Goal: Information Seeking & Learning: Learn about a topic

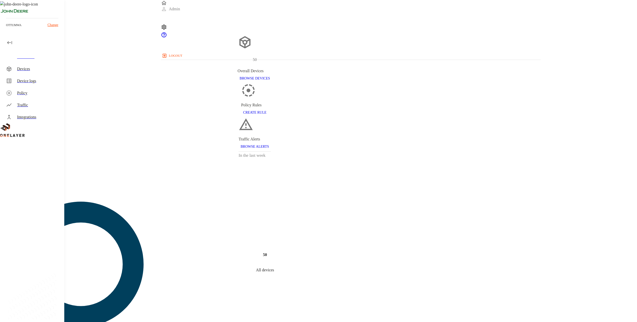
click at [52, 21] on div "ottumwa Change" at bounding box center [32, 27] width 64 height 18
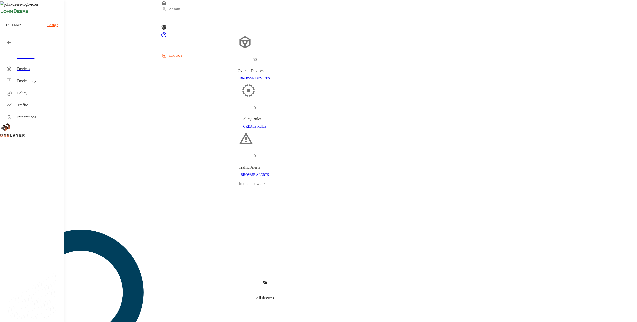
click at [55, 28] on div "ottumwa Change" at bounding box center [32, 27] width 64 height 18
click at [55, 23] on p "Change" at bounding box center [52, 24] width 11 height 5
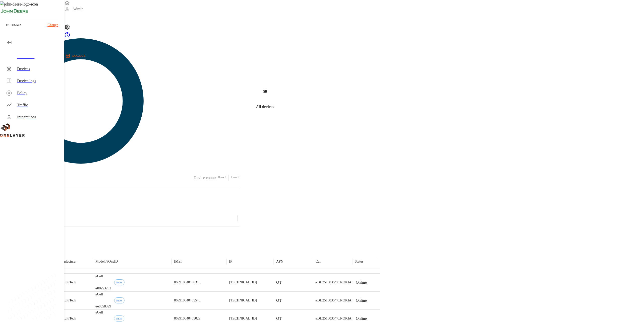
scroll to position [94, 0]
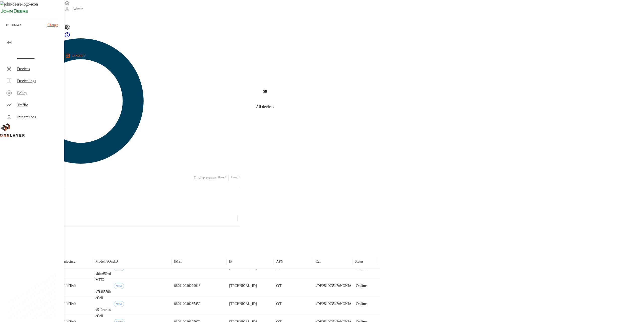
click at [33, 102] on div "Traffic" at bounding box center [38, 105] width 43 height 6
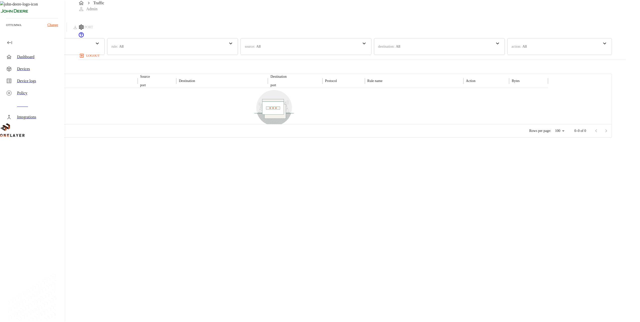
click at [34, 68] on div "Devices" at bounding box center [38, 69] width 43 height 6
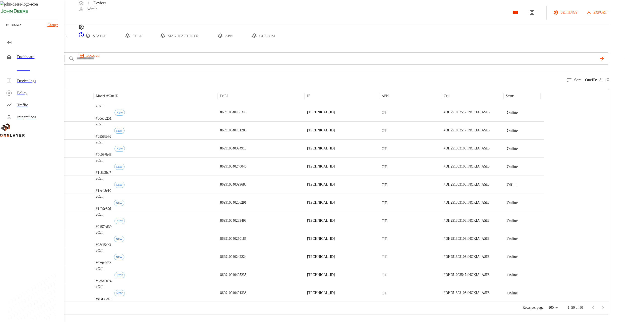
click at [282, 46] on button "custom" at bounding box center [263, 35] width 39 height 21
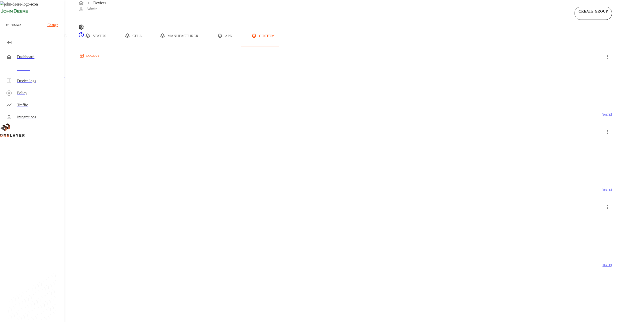
click at [250, 222] on h5 "quarantine_cell" at bounding box center [275, 226] width 551 height 8
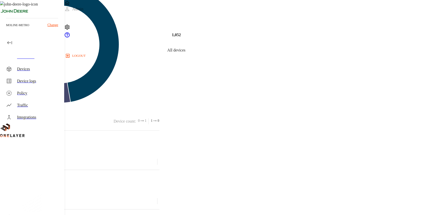
scroll to position [33, 0]
click at [31, 70] on div "Devices" at bounding box center [38, 69] width 43 height 6
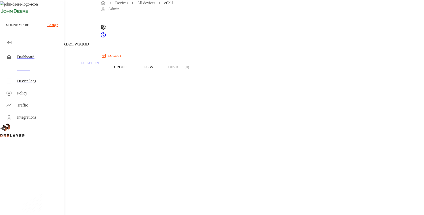
click at [54, 66] on div "Devices" at bounding box center [38, 69] width 43 height 6
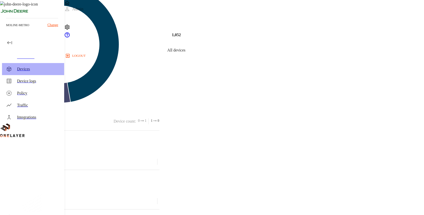
click at [38, 65] on div "Devices" at bounding box center [33, 69] width 62 height 12
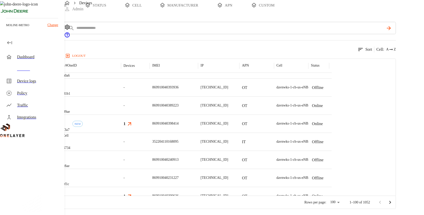
click at [23, 55] on div "Dashboard" at bounding box center [38, 57] width 43 height 6
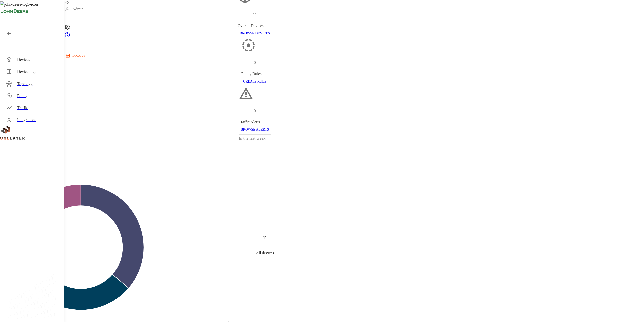
scroll to position [200, 0]
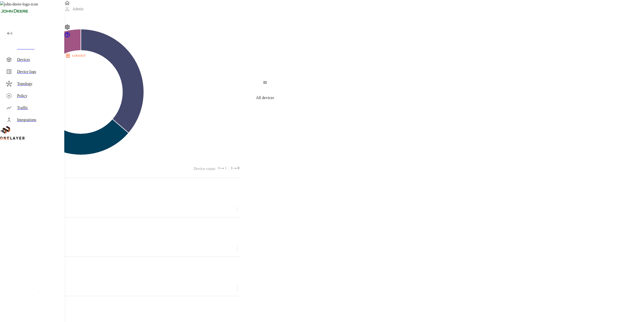
click at [52, 59] on div "Devices" at bounding box center [38, 60] width 43 height 6
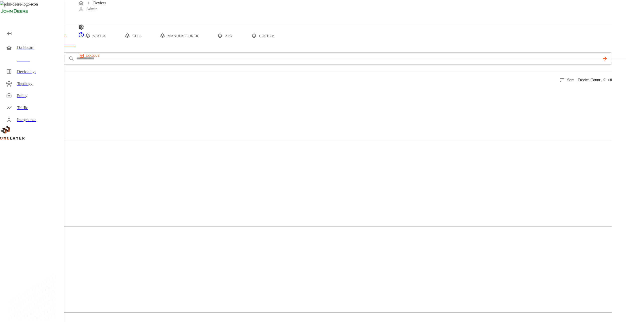
click at [39, 175] on img at bounding box center [24, 178] width 29 height 6
click at [239, 152] on div "Devices all devices type status cell manufacturer apn custom add filter IMEI **…" at bounding box center [306, 215] width 612 height 430
click at [247, 272] on div "Laptop" at bounding box center [306, 284] width 612 height 25
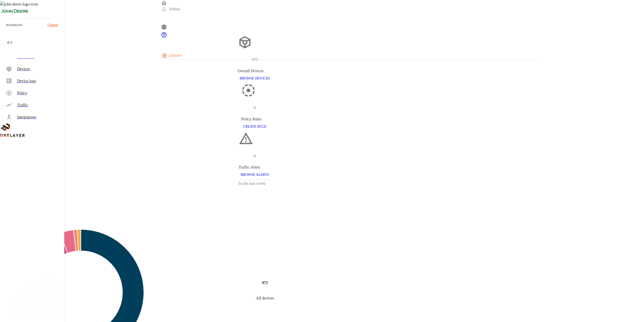
click at [54, 66] on div "Devices" at bounding box center [38, 69] width 43 height 6
click at [34, 66] on div "Devices" at bounding box center [38, 69] width 43 height 6
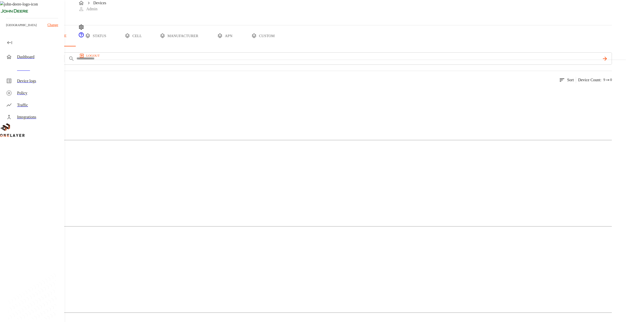
click at [226, 272] on div "Tablet" at bounding box center [306, 284] width 612 height 25
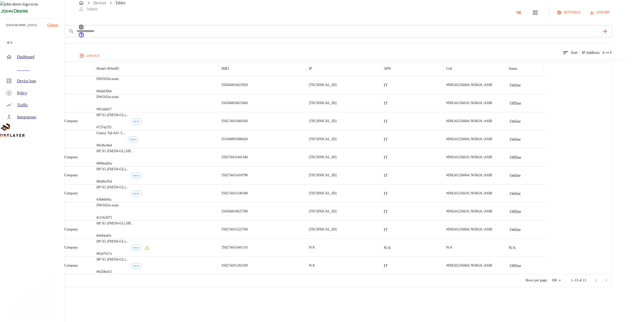
drag, startPoint x: 247, startPoint y: 136, endPoint x: 251, endPoint y: 135, distance: 3.8
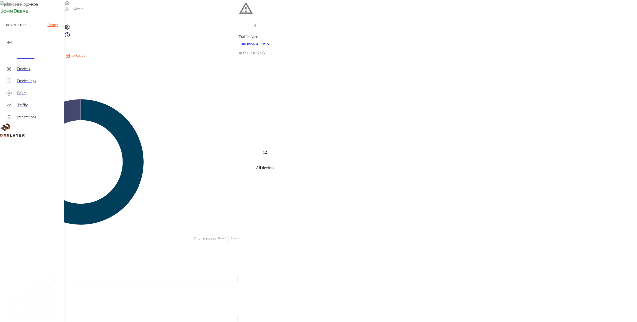
scroll to position [100, 0]
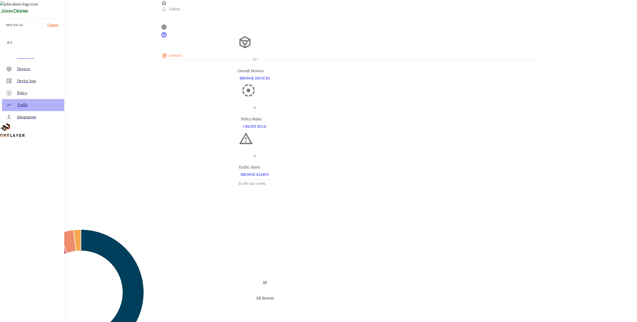
click at [44, 102] on div "Traffic" at bounding box center [33, 105] width 62 height 12
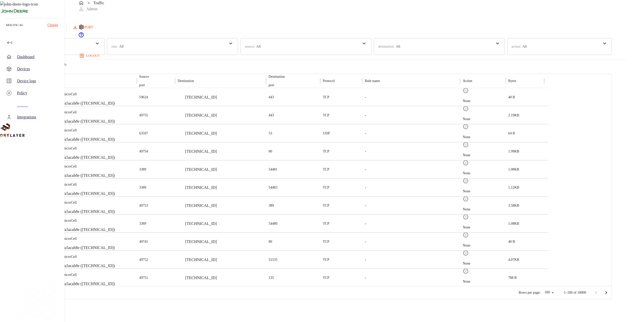
click at [29, 58] on div "Dashboard" at bounding box center [38, 57] width 43 height 6
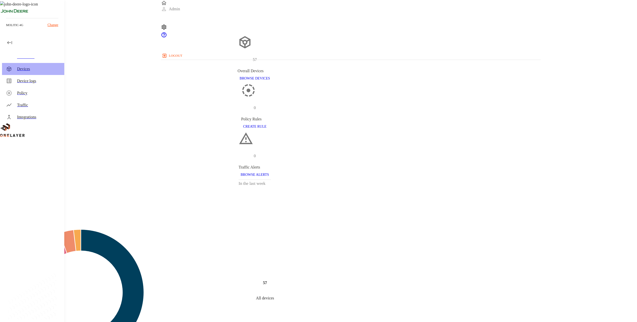
click at [35, 72] on div "Devices" at bounding box center [33, 69] width 62 height 12
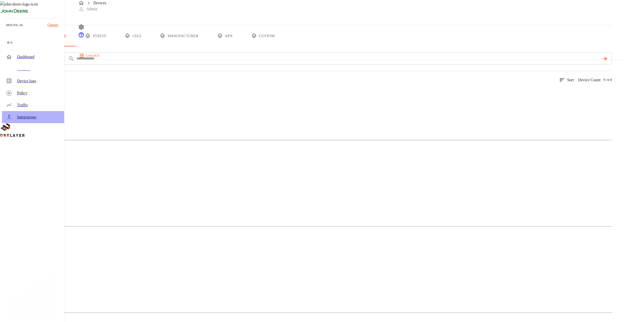
click at [36, 115] on div "Integrations" at bounding box center [38, 117] width 43 height 6
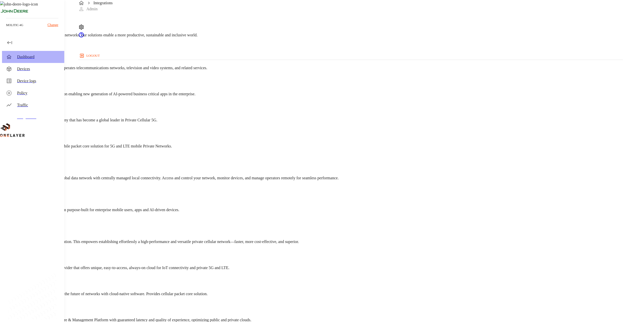
click at [35, 59] on div "Dashboard" at bounding box center [38, 57] width 43 height 6
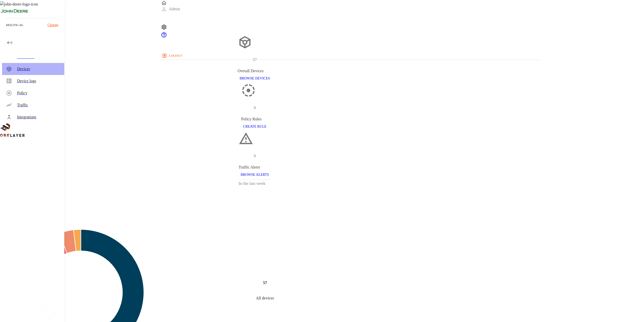
click at [40, 72] on div "Devices" at bounding box center [33, 69] width 62 height 12
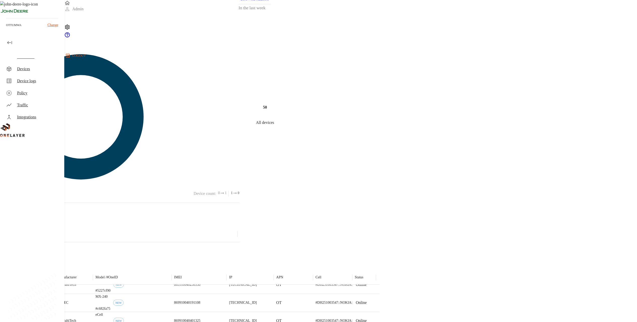
click at [38, 67] on div "Devices" at bounding box center [38, 69] width 43 height 6
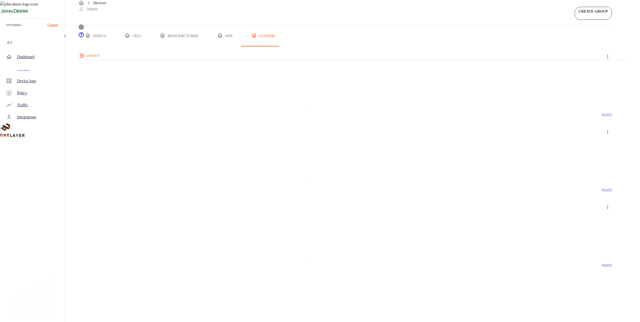
click at [39, 46] on button "all devices" at bounding box center [19, 35] width 39 height 21
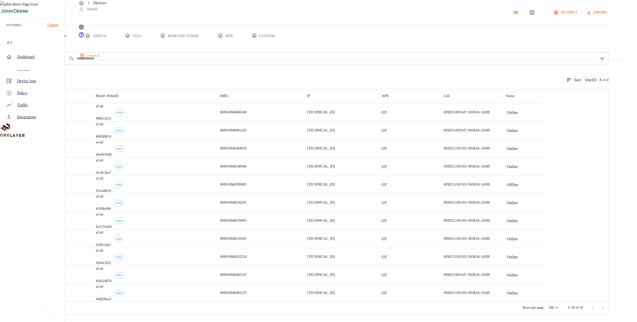
click at [36, 104] on div "Traffic" at bounding box center [38, 105] width 43 height 6
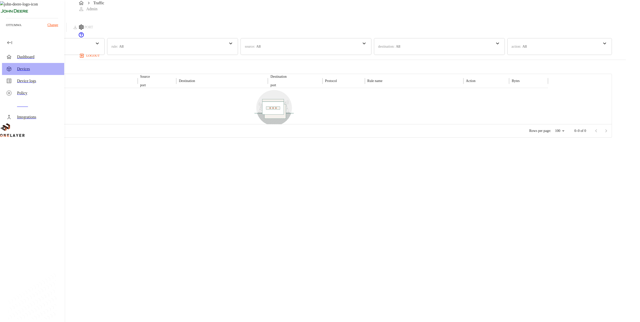
click at [27, 63] on div "Devices" at bounding box center [33, 69] width 62 height 12
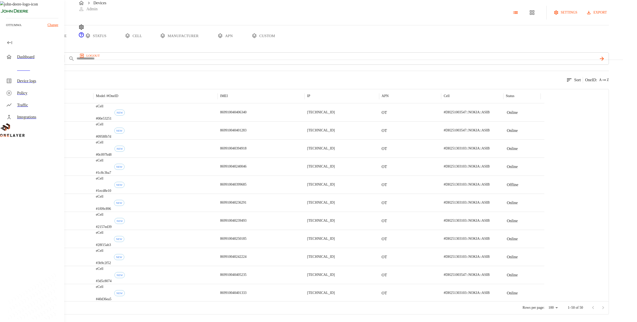
click at [282, 46] on button "custom" at bounding box center [263, 35] width 39 height 21
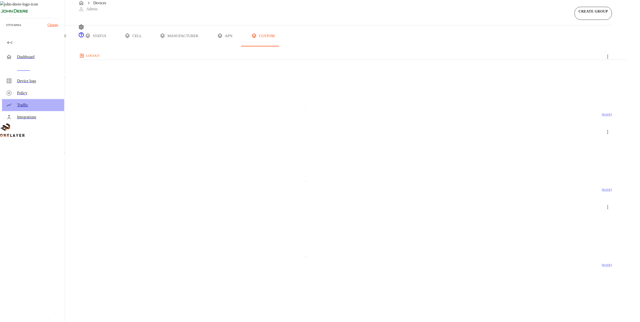
click at [31, 104] on div "Traffic" at bounding box center [38, 105] width 43 height 6
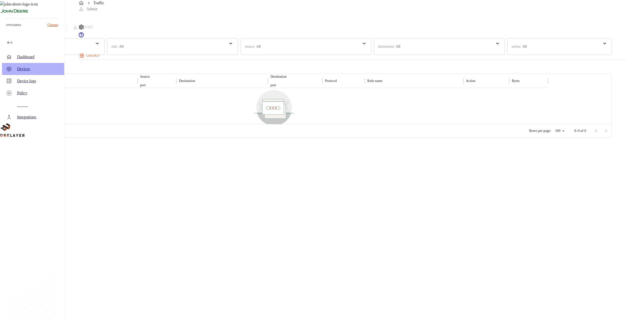
click at [57, 64] on div "Devices" at bounding box center [33, 69] width 62 height 12
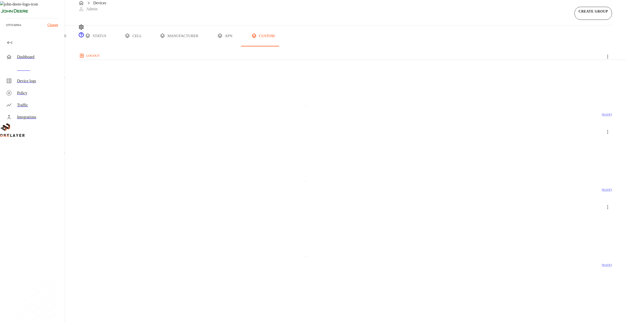
click at [54, 60] on div "Dashboard" at bounding box center [38, 57] width 43 height 6
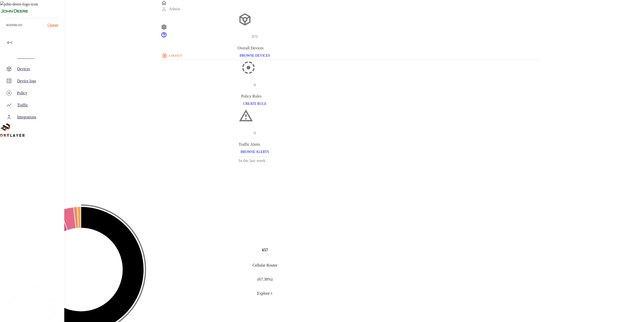
scroll to position [50, 0]
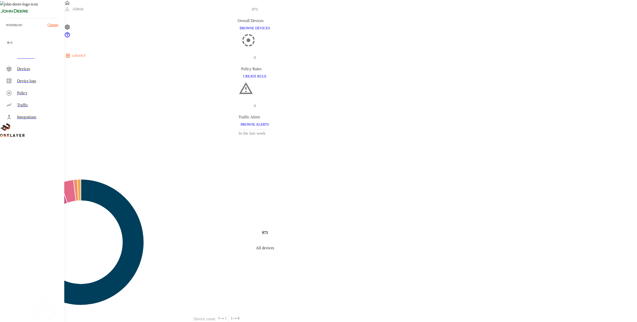
click at [14, 54] on div "Dashboard" at bounding box center [33, 57] width 62 height 12
click at [40, 76] on div "Device logs" at bounding box center [33, 81] width 62 height 12
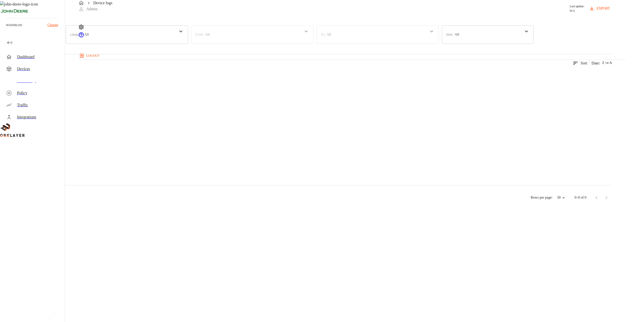
click at [40, 70] on div "Devices" at bounding box center [38, 69] width 43 height 6
click at [27, 262] on img at bounding box center [18, 265] width 17 height 6
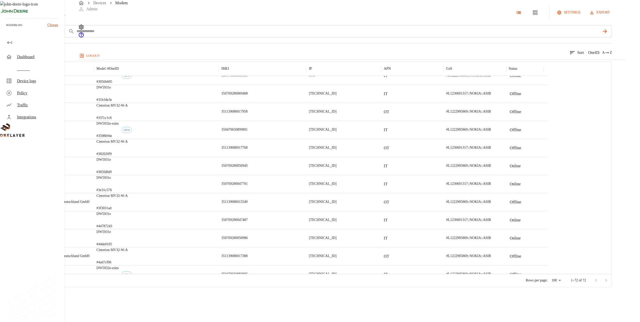
scroll to position [211, 0]
drag, startPoint x: 213, startPoint y: 238, endPoint x: 219, endPoint y: 228, distance: 11.8
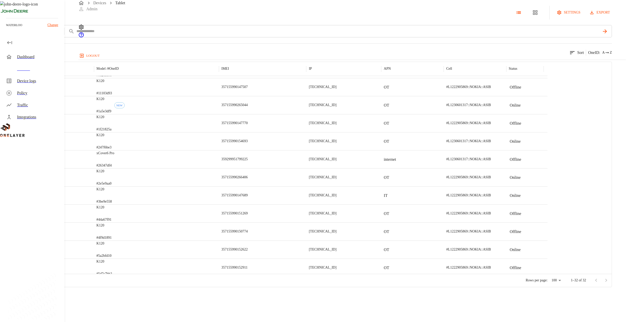
drag, startPoint x: 230, startPoint y: 226, endPoint x: 228, endPoint y: 219, distance: 6.6
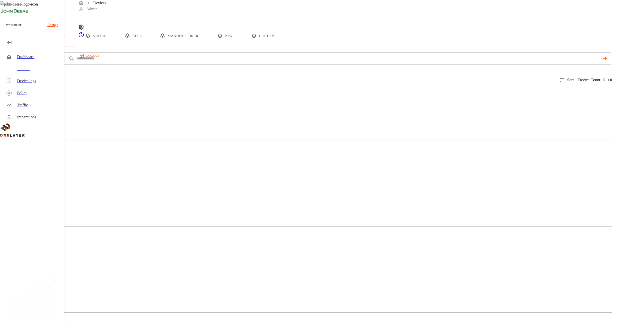
click at [188, 185] on div "Laptop" at bounding box center [306, 197] width 612 height 25
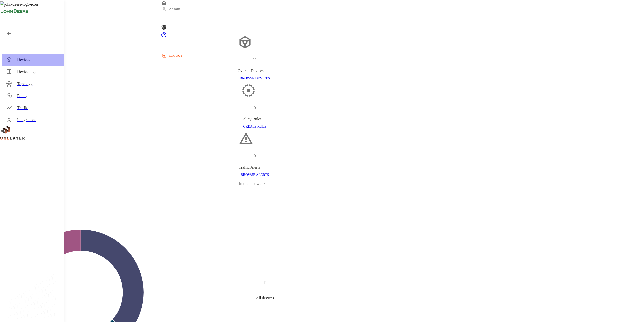
click at [41, 58] on div "Devices" at bounding box center [38, 60] width 43 height 6
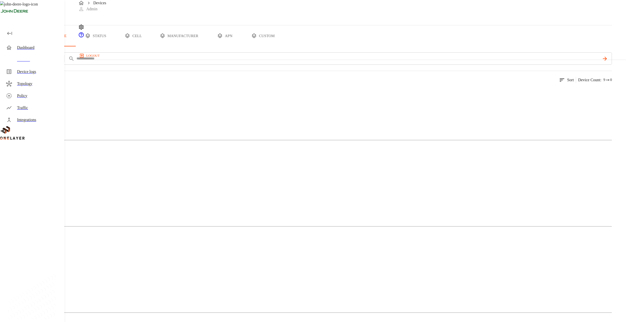
click at [246, 272] on div "Laptop" at bounding box center [306, 284] width 612 height 25
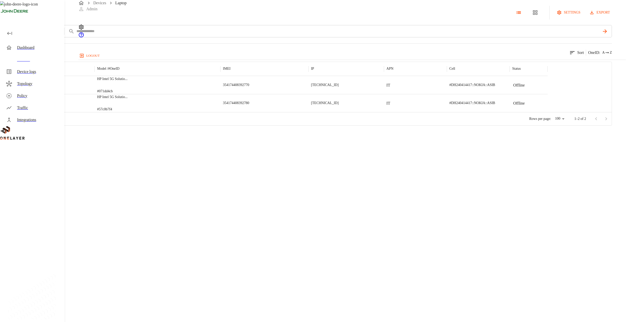
click at [211, 94] on div "HP Intel 5G Solutio ... #071dd4cb" at bounding box center [158, 85] width 126 height 18
click at [128, 112] on p "#57c0b7f4" at bounding box center [112, 109] width 31 height 5
click at [221, 94] on div "HP Intel 5G Solutio ... #071dd4cb" at bounding box center [158, 85] width 126 height 18
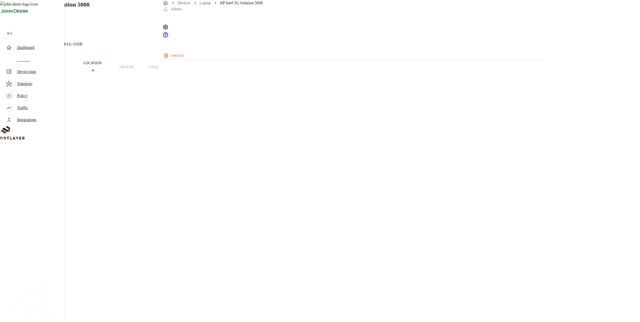
drag, startPoint x: 342, startPoint y: 120, endPoint x: 370, endPoint y: 122, distance: 28.2
click at [370, 287] on section "IMSI description: LX_Philipp" at bounding box center [256, 295] width 488 height 16
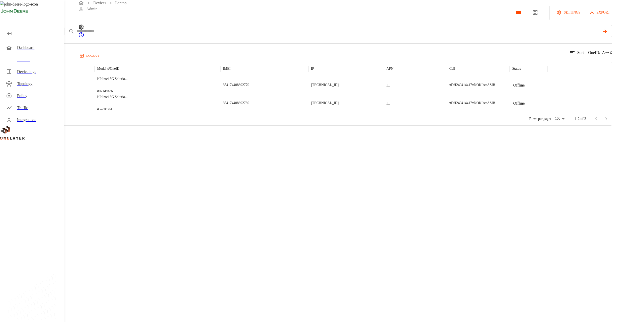
click at [221, 112] on div "HP Intel 5G Solutio ... #57c0b7f4" at bounding box center [158, 103] width 126 height 18
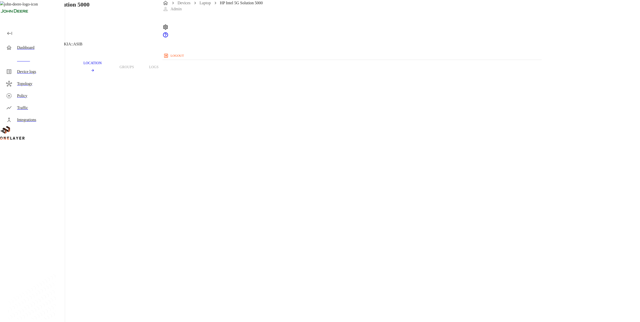
click at [44, 298] on span "Manfred Laptop" at bounding box center [28, 300] width 32 height 4
click at [90, 9] on h1 "HP Intel 5G Solution 5000" at bounding box center [55, 4] width 67 height 9
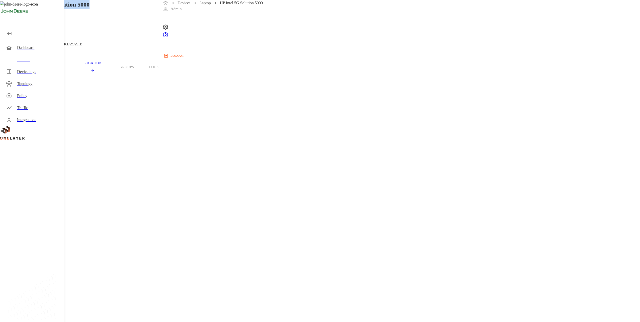
click at [90, 9] on h1 "HP Intel 5G Solution 5000" at bounding box center [55, 4] width 67 height 9
copy h1 "HP Intel 5G Solution 5000"
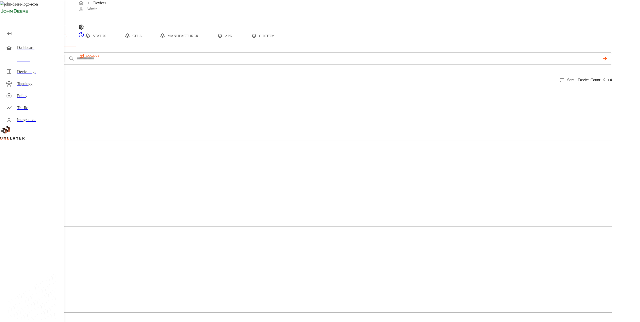
click at [404, 246] on div "Devices all devices type status cell manufacturer apn custom add filter IMEI **…" at bounding box center [306, 215] width 612 height 430
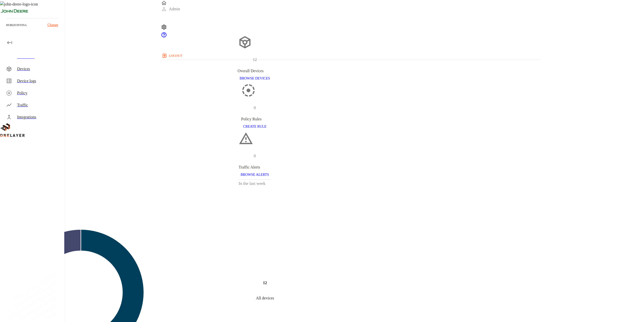
click at [50, 69] on div "Devices" at bounding box center [38, 69] width 43 height 6
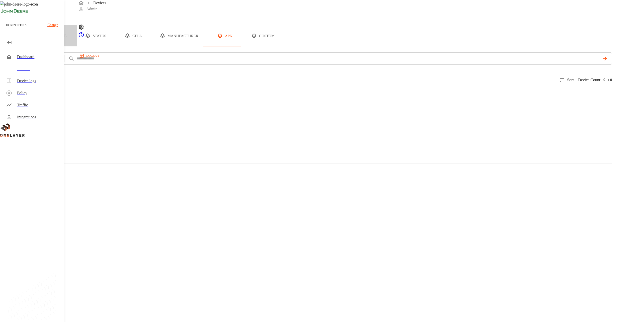
click at [77, 46] on button "type" at bounding box center [58, 35] width 38 height 21
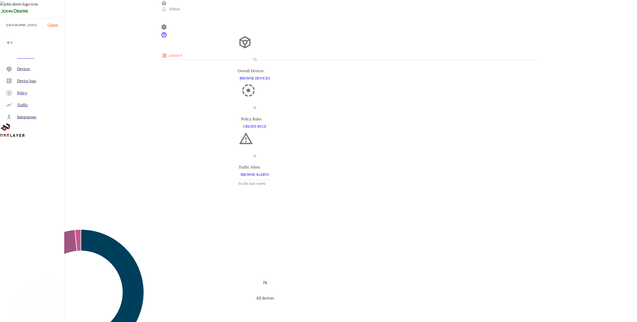
drag, startPoint x: 167, startPoint y: 0, endPoint x: 122, endPoint y: 85, distance: 96.2
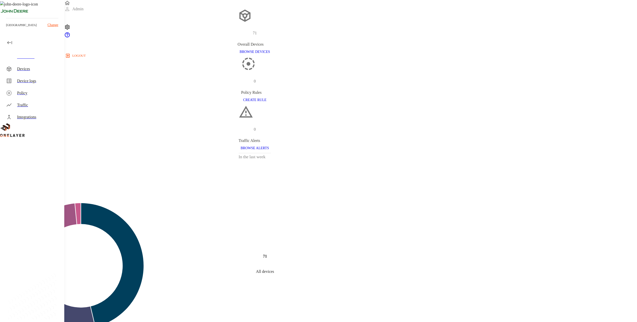
scroll to position [75, 0]
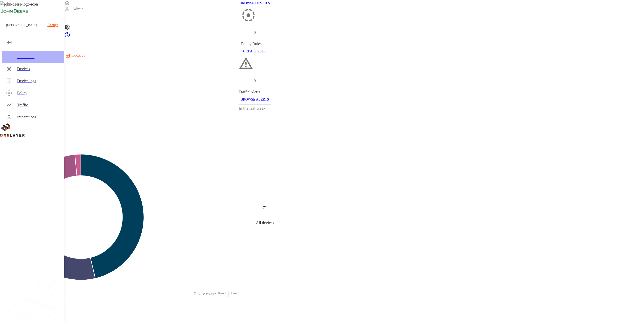
click at [36, 61] on div "Dashboard" at bounding box center [33, 57] width 62 height 12
click at [37, 63] on ul "Dashboard Devices Device logs Policy Traffic Integrations" at bounding box center [32, 81] width 64 height 86
click at [38, 66] on div "Devices" at bounding box center [38, 69] width 43 height 6
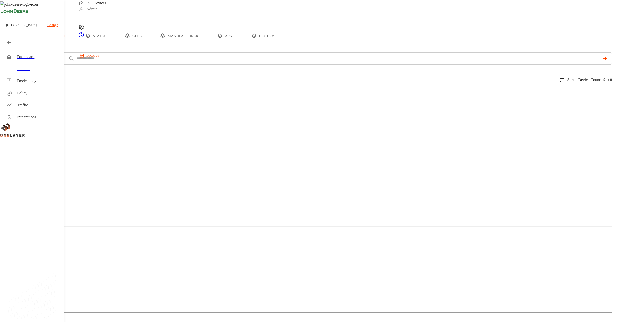
click at [252, 272] on div "Tablet" at bounding box center [306, 284] width 612 height 25
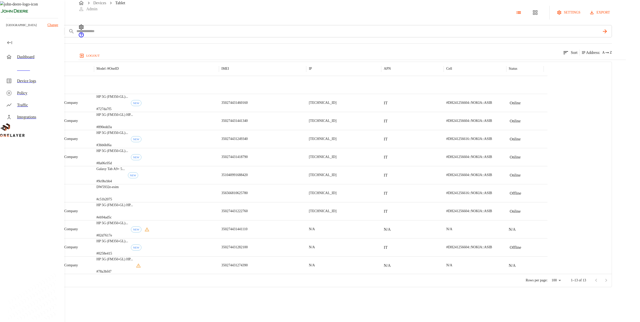
scroll to position [34, 0]
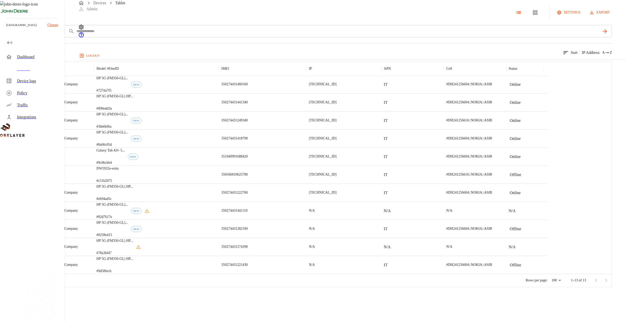
click at [133, 243] on p "HP 5G (FM350-GL) HP ..." at bounding box center [115, 240] width 37 height 5
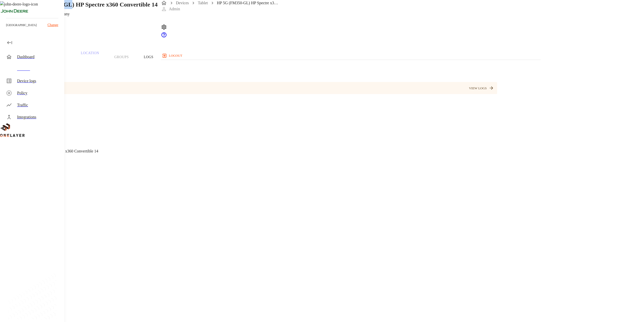
drag, startPoint x: 226, startPoint y: 41, endPoint x: 273, endPoint y: 42, distance: 47.4
click at [158, 9] on h1 "HP 5G (FM350-GL) HP Spectre x360 Convertible 14" at bounding box center [89, 4] width 135 height 9
copy h1 "(FM350-GL"
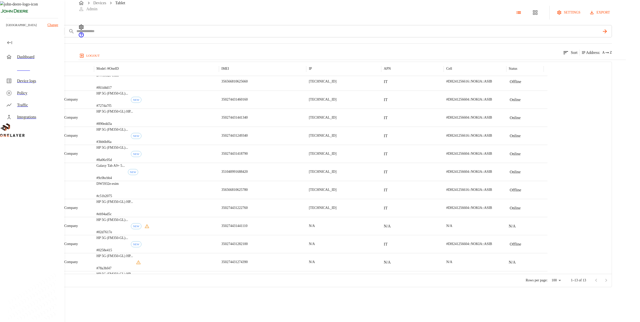
scroll to position [34, 0]
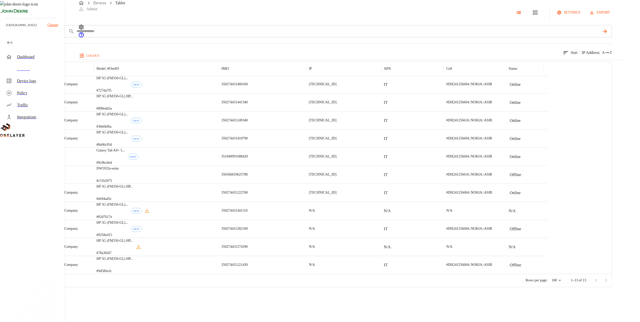
click at [3, 15] on icon at bounding box center [1, 12] width 3 height 5
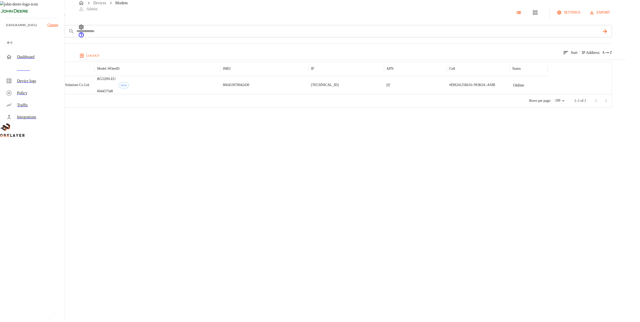
drag, startPoint x: 304, startPoint y: 147, endPoint x: 308, endPoint y: 147, distance: 3.8
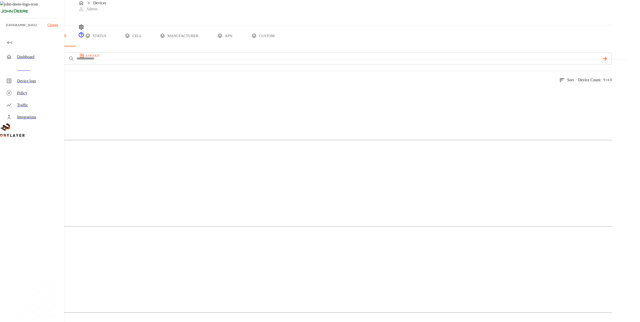
click at [265, 272] on div "Tablet" at bounding box center [306, 284] width 612 height 25
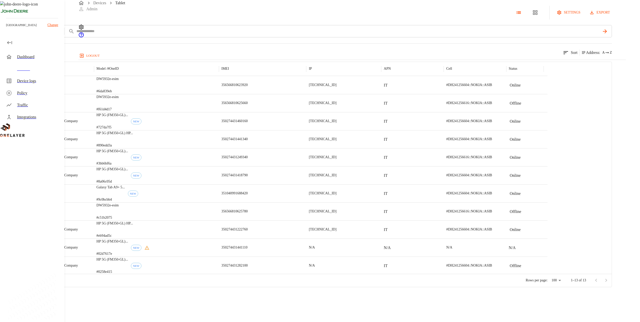
scroll to position [34, 0]
drag, startPoint x: 236, startPoint y: 122, endPoint x: 234, endPoint y: 121, distance: 2.9
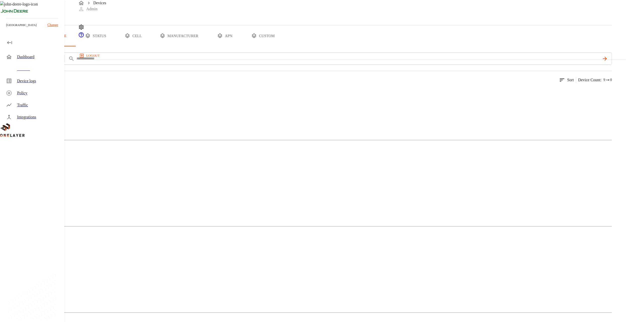
click at [233, 272] on p "Tablet" at bounding box center [306, 275] width 612 height 6
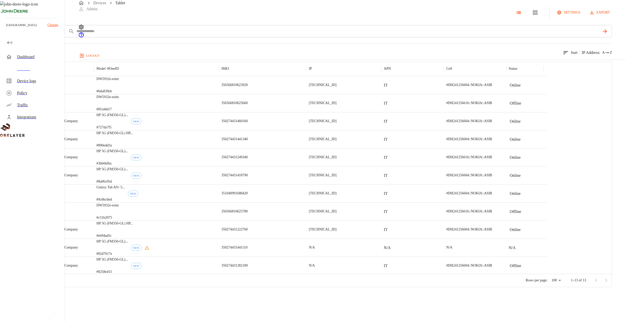
click at [213, 112] on div "DW5932e-esim #f61d4d17" at bounding box center [156, 103] width 125 height 18
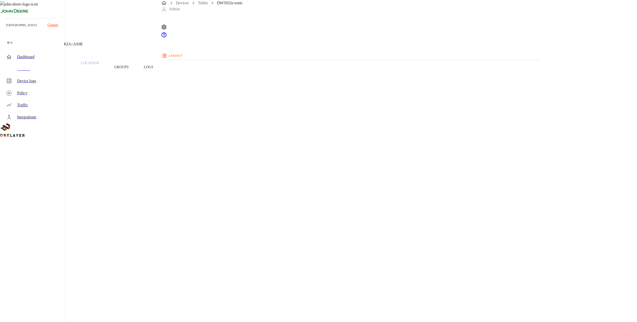
drag, startPoint x: 234, startPoint y: 42, endPoint x: 247, endPoint y: 40, distance: 13.4
click at [61, 9] on h1 "DW5932e-esim" at bounding box center [41, 4] width 39 height 9
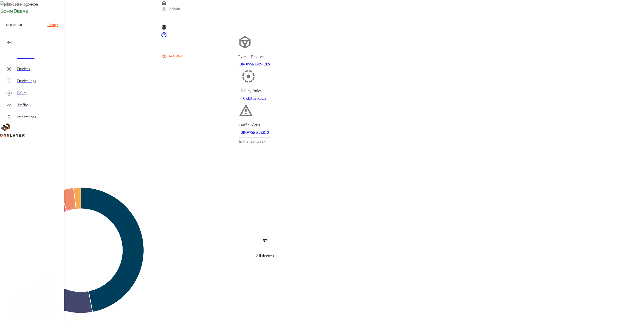
click at [40, 70] on div "Devices" at bounding box center [38, 69] width 43 height 6
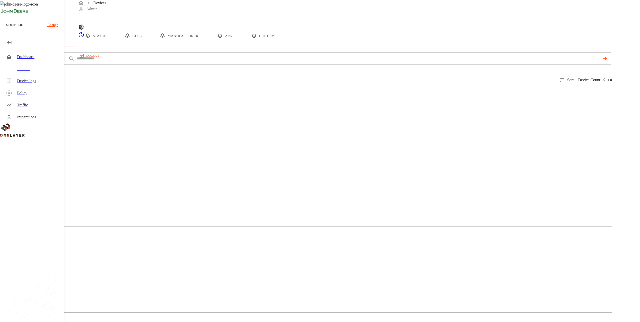
click at [39, 95] on figure at bounding box center [24, 92] width 29 height 6
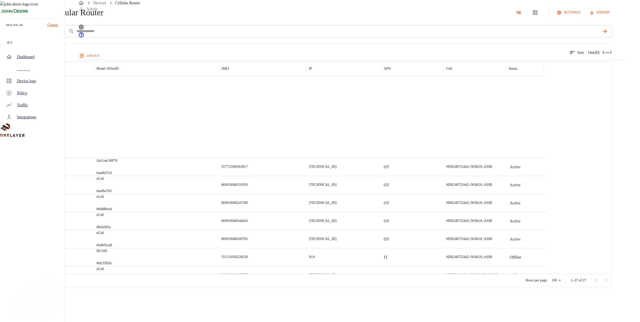
scroll to position [290, 0]
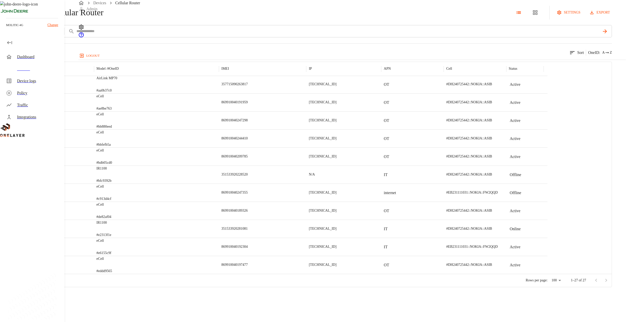
click at [50, 69] on div "Devices" at bounding box center [38, 69] width 43 height 6
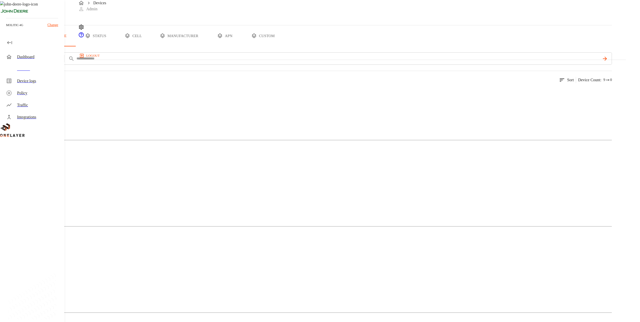
click at [282, 46] on button "custom" at bounding box center [263, 35] width 39 height 21
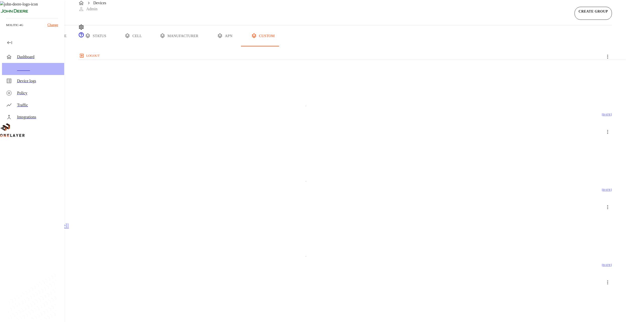
click at [29, 72] on div "Devices" at bounding box center [38, 69] width 43 height 6
click at [34, 70] on div "Devices" at bounding box center [38, 69] width 43 height 6
click at [36, 61] on div "Dashboard" at bounding box center [33, 57] width 62 height 12
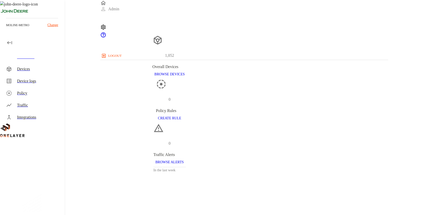
click at [27, 82] on div "Device logs" at bounding box center [38, 81] width 43 height 6
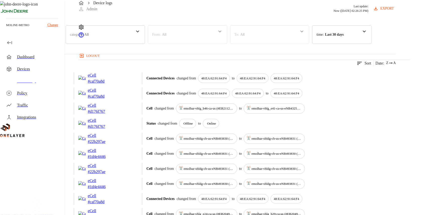
click at [145, 44] on div "category : All" at bounding box center [105, 34] width 79 height 19
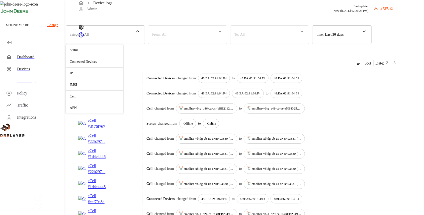
click at [123, 67] on div "Connected Devices" at bounding box center [95, 61] width 58 height 11
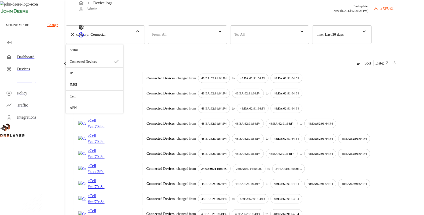
click at [228, 66] on div "3,519 results match your criteria. Clear Filters Sort Date : Z A" at bounding box center [198, 60] width 396 height 12
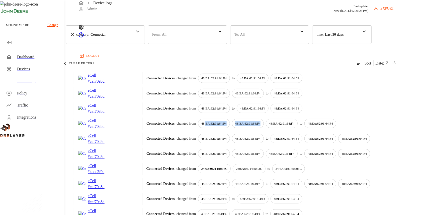
drag, startPoint x: 297, startPoint y: 139, endPoint x: 354, endPoint y: 142, distance: 57.5
click at [354, 128] on div "Connected Devices changed from 48:EA:62:91:64:F4 48:EA:62:91:64:F4 48:EA:62:91:…" at bounding box center [272, 124] width 250 height 10
click at [265, 128] on div "Connected Devices changed from 48:EA:62:91:64:F4 48:EA:62:91:64:F4 48:EA:62:91:…" at bounding box center [272, 124] width 250 height 10
click at [305, 128] on div "48:EA:62:91:64:F4" at bounding box center [321, 124] width 32 height 10
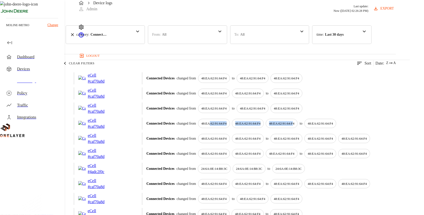
drag, startPoint x: 301, startPoint y: 142, endPoint x: 386, endPoint y: 138, distance: 85.9
click at [386, 128] on div "Connected Devices changed from 48:EA:62:91:64:F4 48:EA:62:91:64:F4 48:EA:62:91:…" at bounding box center [272, 124] width 250 height 10
click at [295, 126] on p "48:EA:62:91:64:F4" at bounding box center [281, 123] width 25 height 5
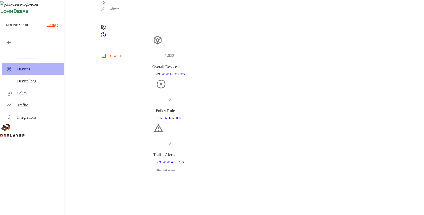
click at [61, 68] on div "Devices" at bounding box center [33, 69] width 62 height 12
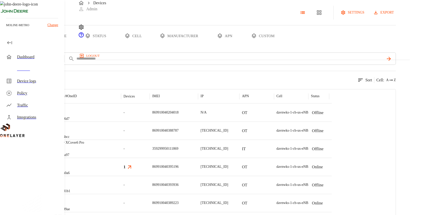
click at [244, 46] on button "apn" at bounding box center [225, 35] width 38 height 21
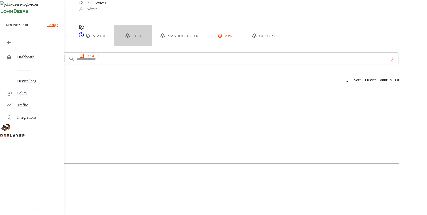
click at [152, 46] on button "cell" at bounding box center [133, 35] width 38 height 21
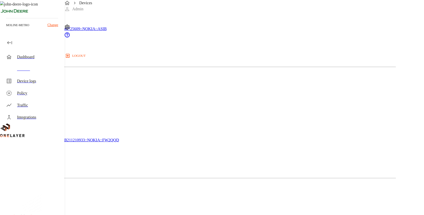
scroll to position [298, 0]
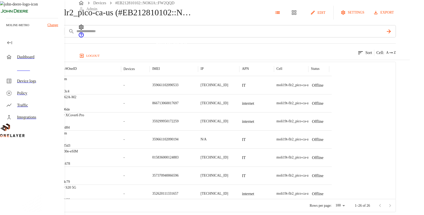
click at [123, 18] on span "moli19t-flr2_pico-ca-us (#EB212810102::NOKIA::FW2QQD)" at bounding box center [113, 12] width 163 height 11
drag, startPoint x: 112, startPoint y: 32, endPoint x: 142, endPoint y: 32, distance: 29.4
click at [142, 18] on span "moli19t-flr2_pico-ca-us (#EB212810102::NOKIA::FW2QQD)" at bounding box center [113, 12] width 163 height 11
click at [139, 18] on span "moli19t-flr2_pico-ca-us (#EB212810102::NOKIA::FW2QQD)" at bounding box center [113, 12] width 163 height 11
drag, startPoint x: 139, startPoint y: 32, endPoint x: 112, endPoint y: 31, distance: 26.4
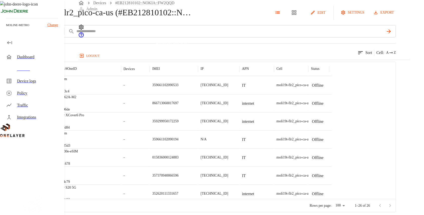
click at [112, 18] on span "moli19t-flr2_pico-ca-us (#EB212810102::NOKIA::FW2QQD)" at bounding box center [113, 12] width 163 height 11
copy span "moli19t"
click at [48, 69] on div "Devices" at bounding box center [38, 69] width 43 height 6
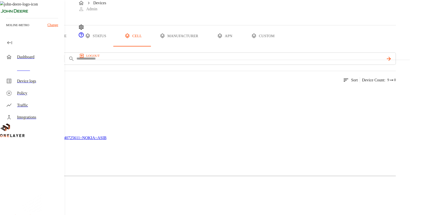
click at [114, 46] on button "status" at bounding box center [96, 35] width 38 height 21
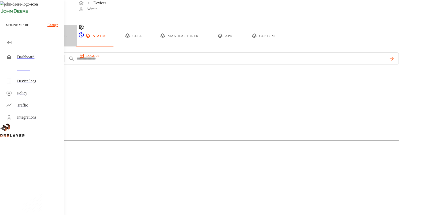
click at [54, 38] on icon "device tabs" at bounding box center [52, 35] width 5 height 5
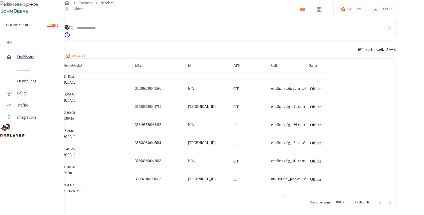
scroll to position [149, 0]
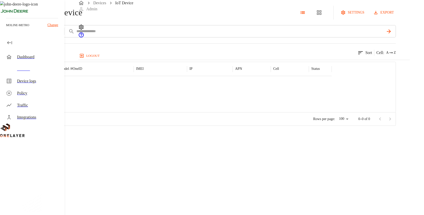
scroll to position [14, 0]
